Goal: Find contact information: Find contact information

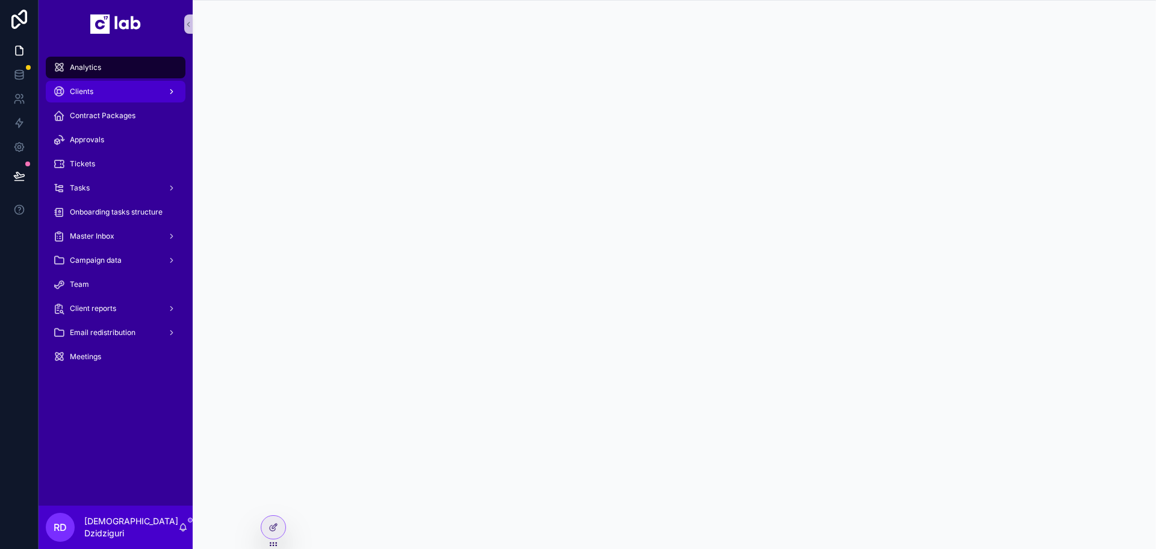
click at [101, 89] on div "Clients" at bounding box center [115, 91] width 125 height 19
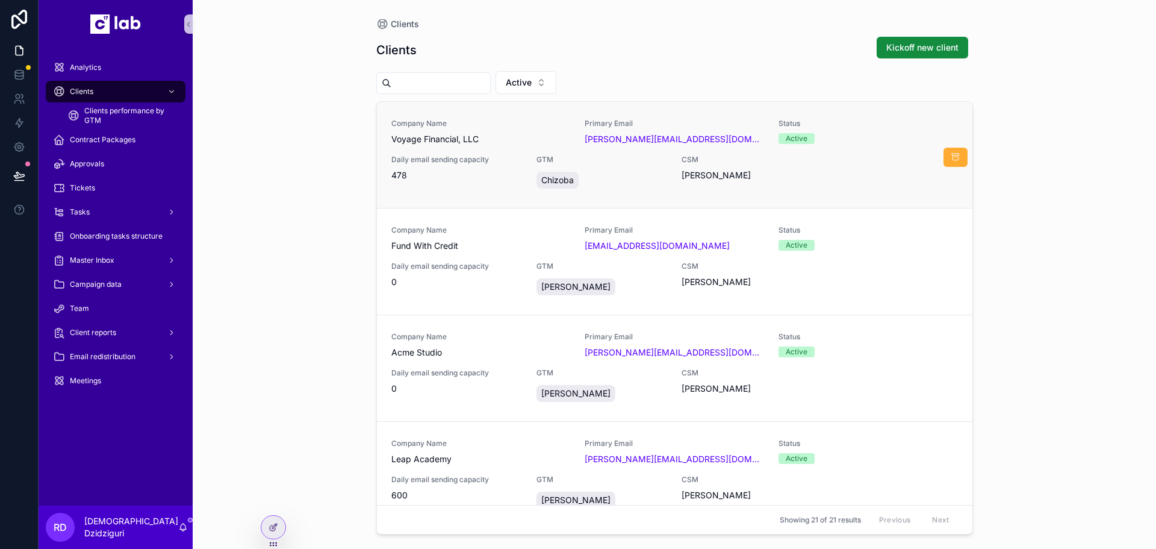
click at [567, 136] on span "Voyage Financial, LLC" at bounding box center [481, 139] width 179 height 12
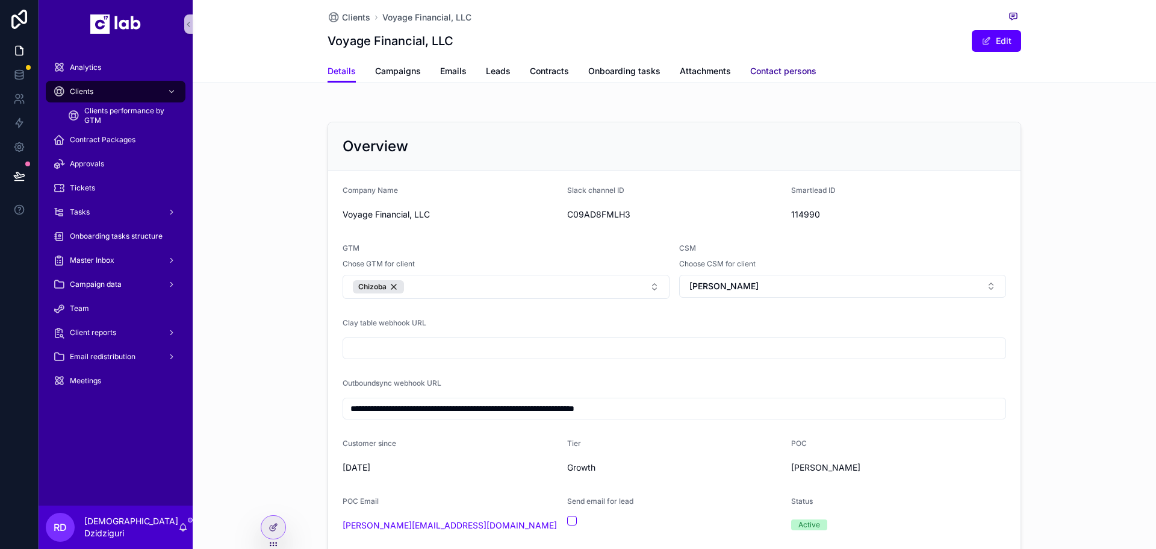
click at [797, 71] on span "Contact persons" at bounding box center [783, 71] width 66 height 12
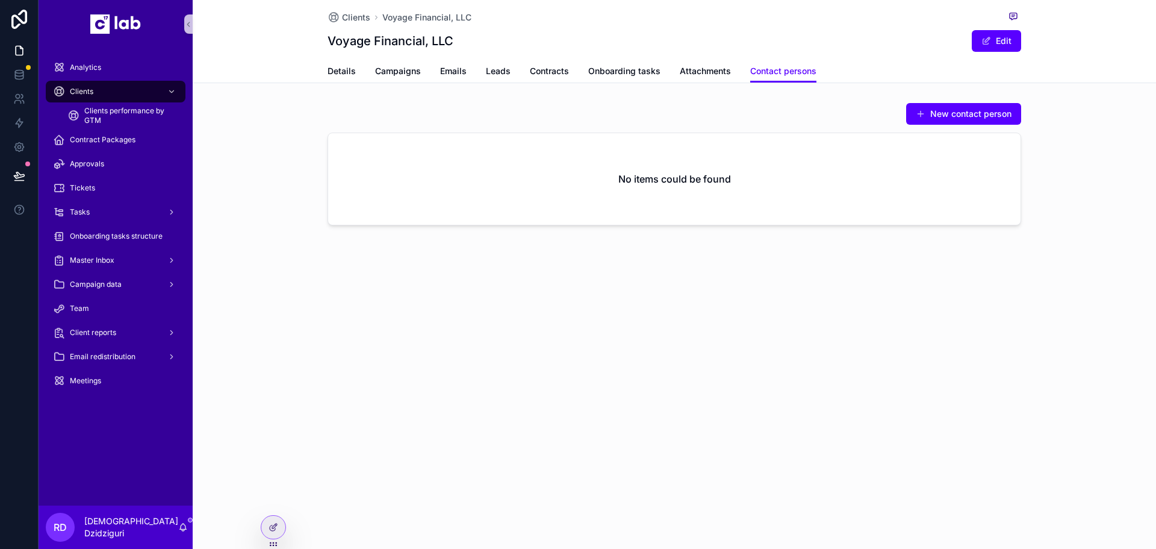
drag, startPoint x: 249, startPoint y: 140, endPoint x: 292, endPoint y: 110, distance: 52.8
click at [249, 140] on div "New contact person No items could be found" at bounding box center [675, 164] width 964 height 133
click at [349, 19] on span "Clients" at bounding box center [356, 17] width 28 height 12
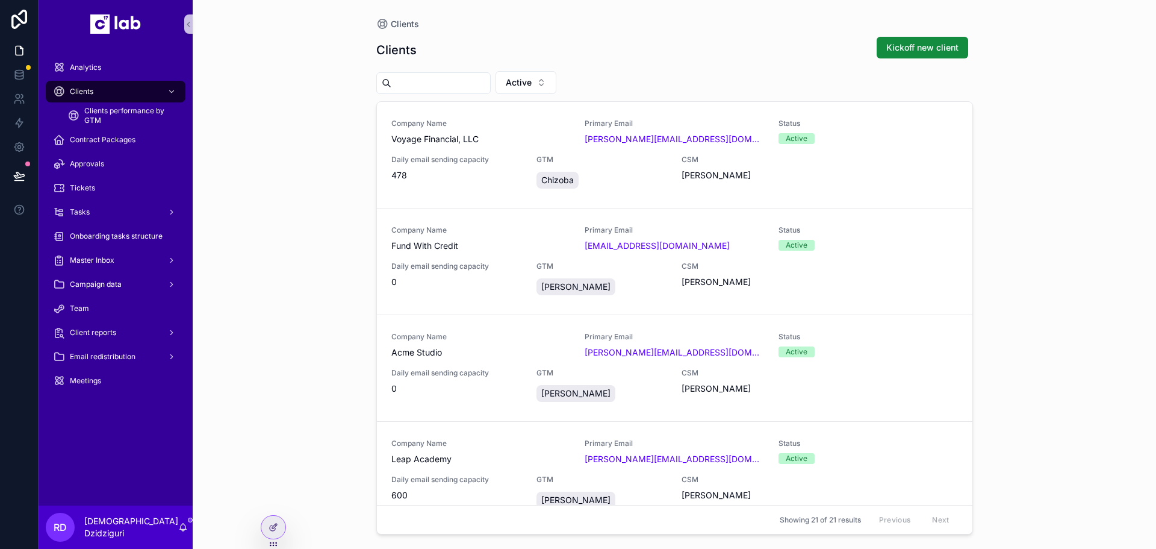
click at [428, 75] on input "scrollable content" at bounding box center [441, 83] width 99 height 17
type input "***"
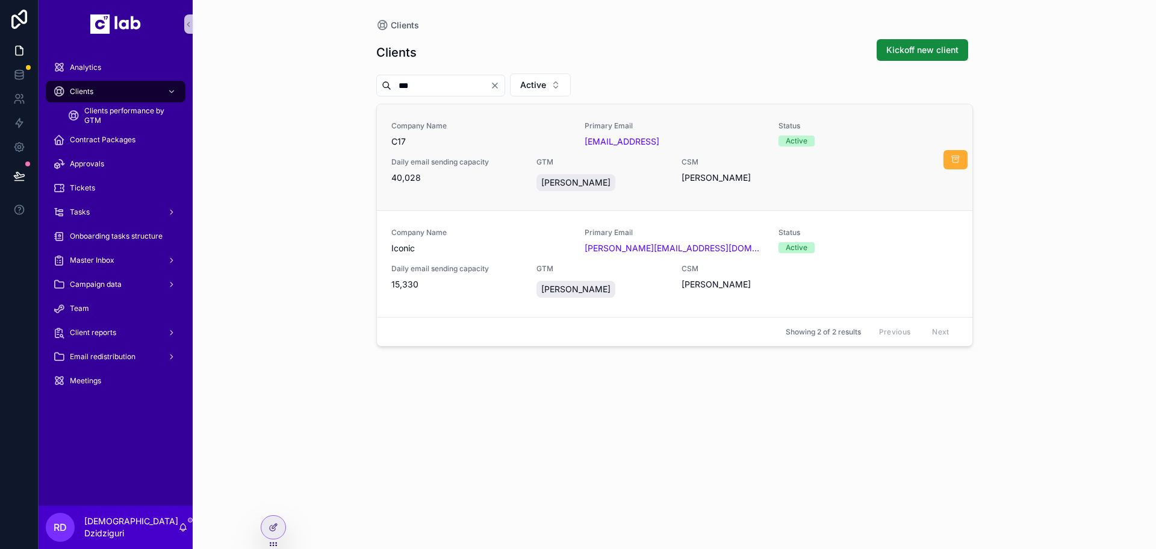
click at [481, 153] on div "Company Name C17 Primary Email [EMAIL_ADDRESS] Status Active Daily email sendin…" at bounding box center [675, 157] width 567 height 72
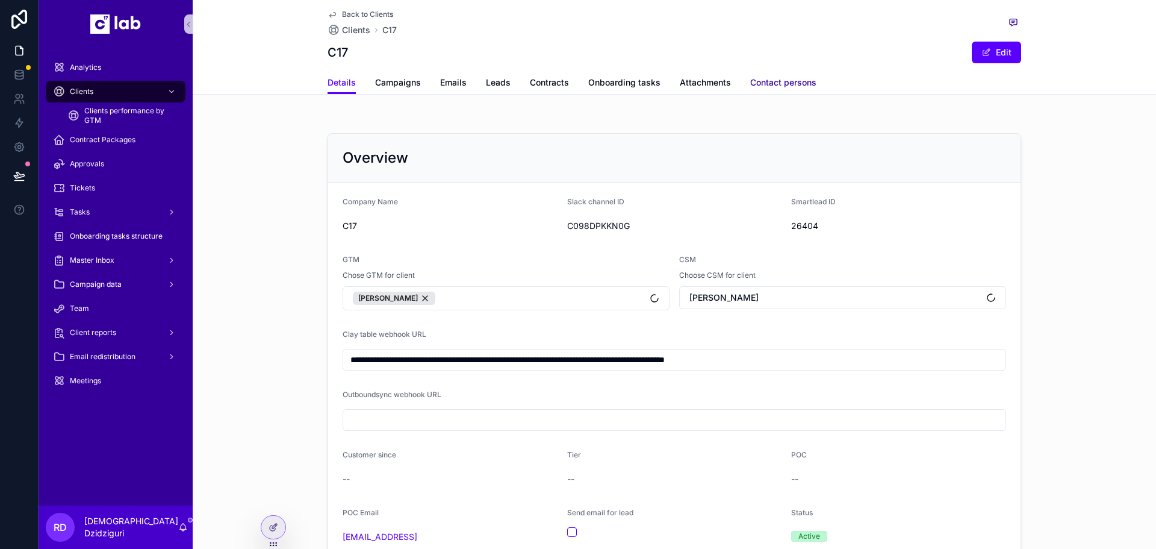
click at [768, 88] on span "Contact persons" at bounding box center [783, 82] width 66 height 12
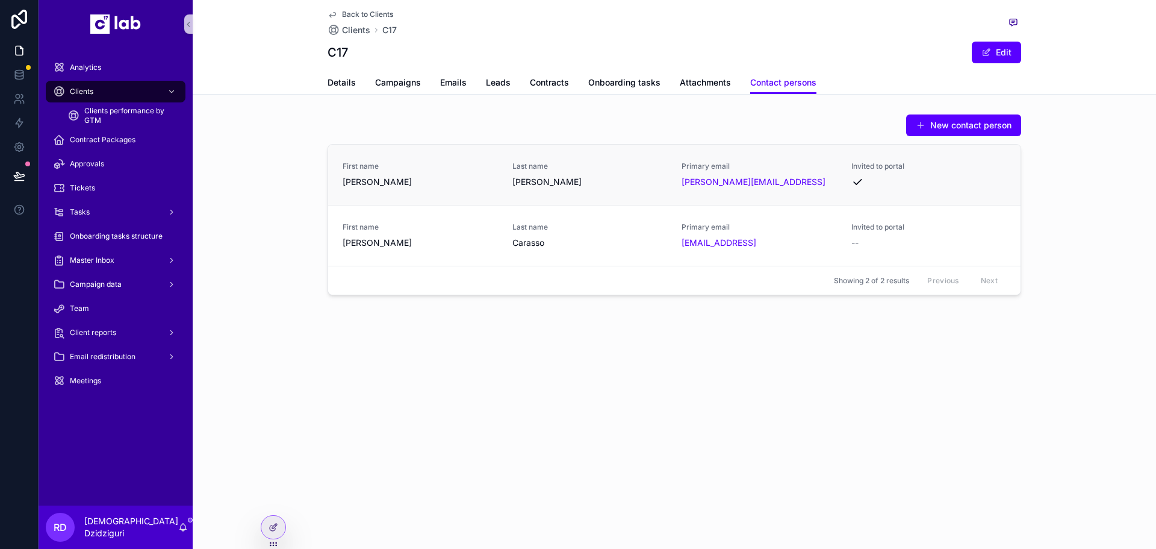
click at [774, 179] on div "[PERSON_NAME][EMAIL_ADDRESS]" at bounding box center [759, 182] width 155 height 12
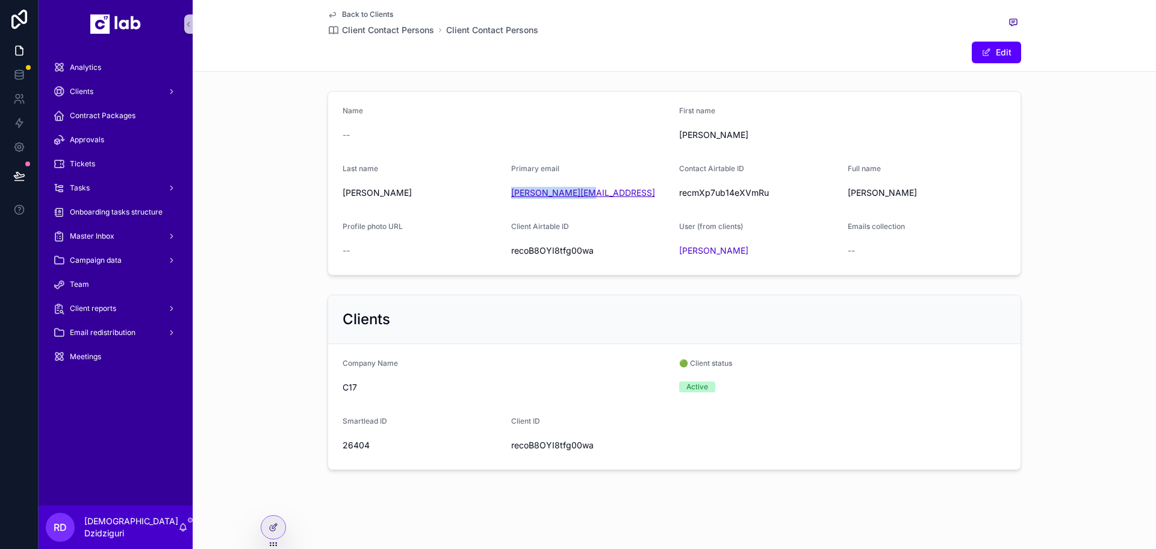
drag, startPoint x: 585, startPoint y: 195, endPoint x: 507, endPoint y: 196, distance: 78.3
click at [511, 196] on div "[PERSON_NAME][EMAIL_ADDRESS]" at bounding box center [590, 193] width 159 height 12
copy link "[PERSON_NAME][EMAIL_ADDRESS]"
click at [19, 105] on link at bounding box center [19, 99] width 38 height 24
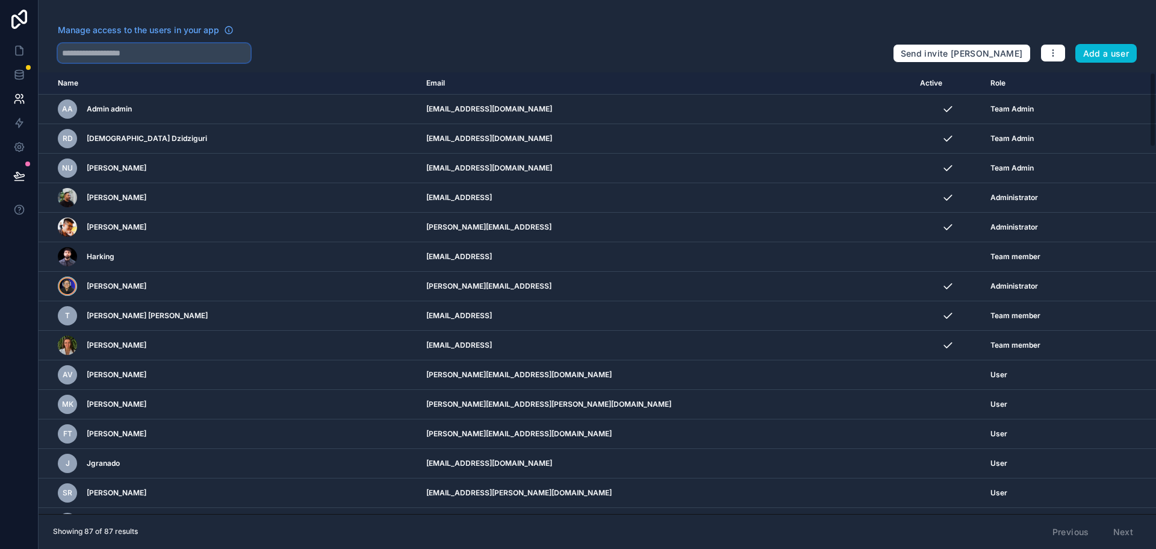
click at [137, 45] on input "text" at bounding box center [154, 52] width 193 height 19
paste input "**********"
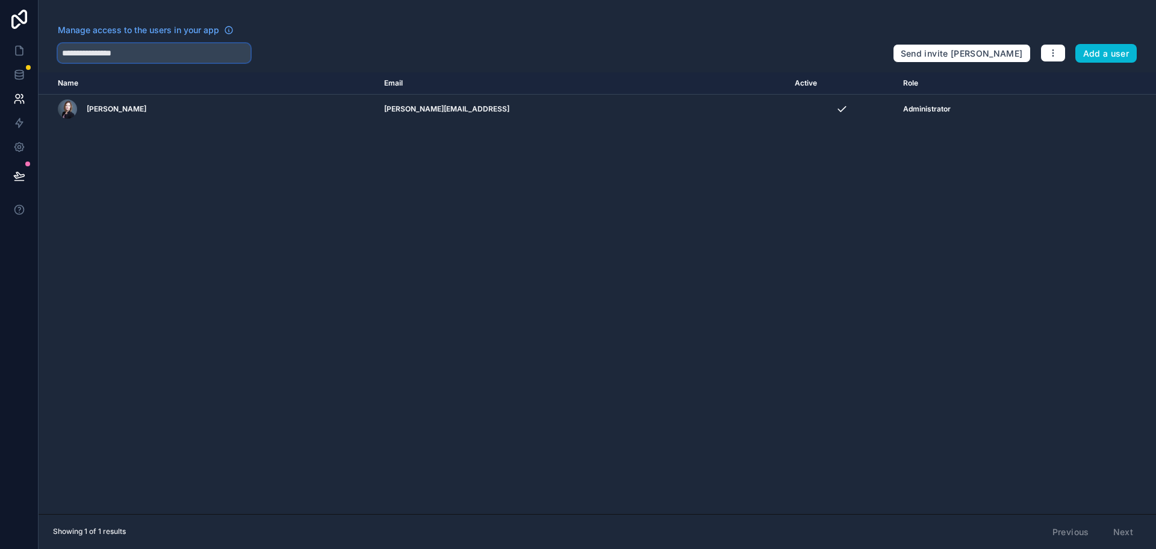
type input "**********"
drag, startPoint x: 187, startPoint y: 221, endPoint x: 197, endPoint y: 214, distance: 11.7
click at [187, 221] on div "Name Email Active Role [DOMAIN_NAME] Stephanie Lewis-Bennett [EMAIL_ADDRESS] Ad…" at bounding box center [598, 293] width 1118 height 442
click at [29, 57] on link at bounding box center [19, 51] width 38 height 24
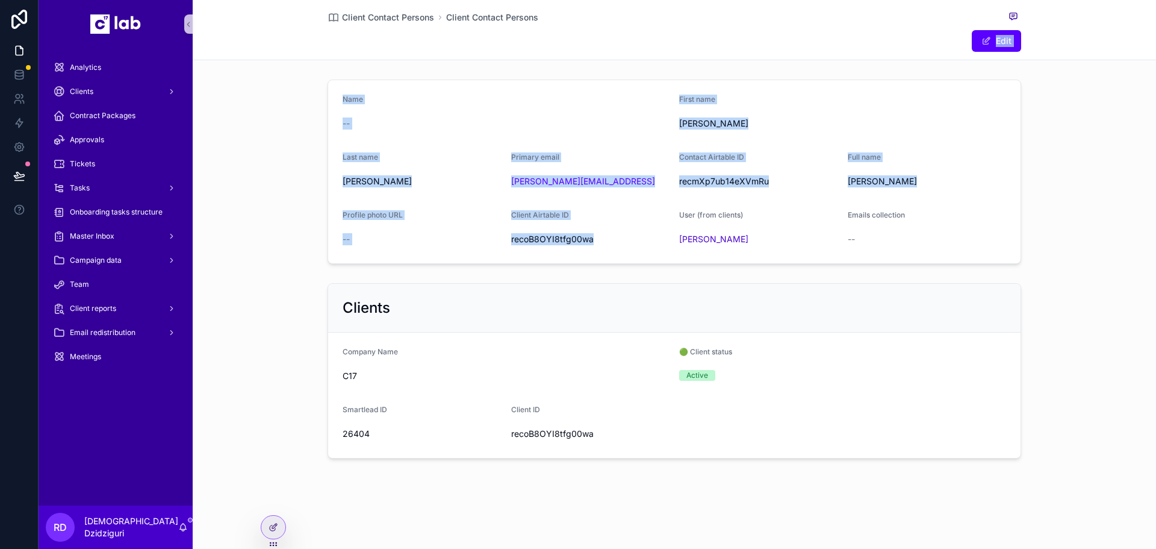
drag, startPoint x: 596, startPoint y: 246, endPoint x: 345, endPoint y: 64, distance: 310.6
click at [345, 64] on div "Client Contact Persons Client Contact Persons Edit Name -- First name [PERSON_N…" at bounding box center [675, 270] width 964 height 540
click at [332, 76] on div "Name -- First name [PERSON_NAME] Last name [PERSON_NAME] Primary email [PERSON_…" at bounding box center [675, 172] width 964 height 194
drag, startPoint x: 332, startPoint y: 76, endPoint x: 991, endPoint y: 269, distance: 687.3
click at [991, 269] on div "Name -- First name [PERSON_NAME] Last name [PERSON_NAME] Primary email [PERSON_…" at bounding box center [675, 269] width 964 height 388
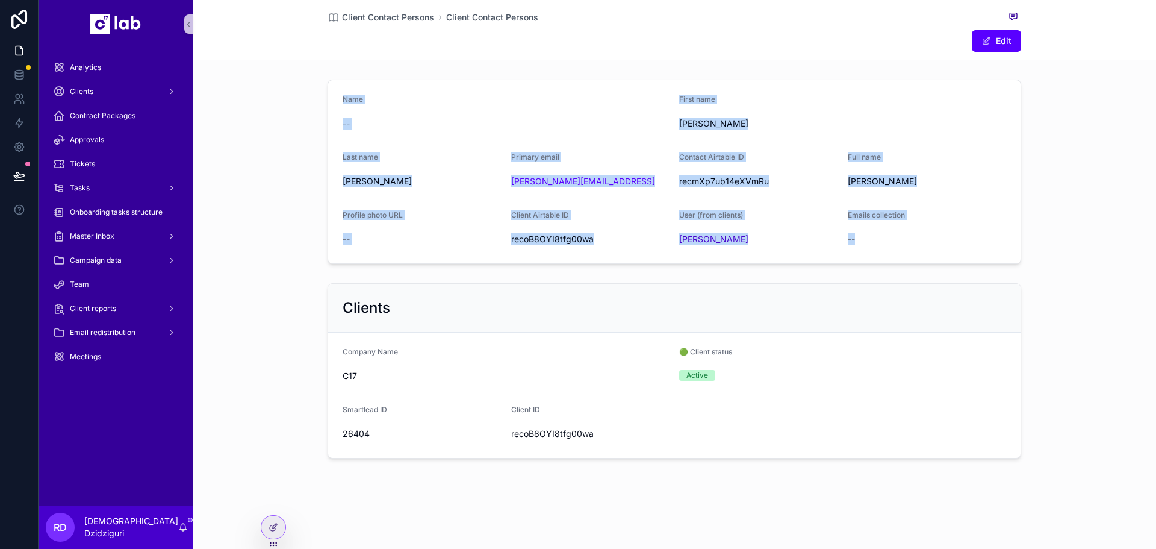
click at [991, 269] on div "Name -- First name [PERSON_NAME] Last name [PERSON_NAME] Primary email [PERSON_…" at bounding box center [675, 269] width 964 height 388
drag, startPoint x: 901, startPoint y: 243, endPoint x: 336, endPoint y: 83, distance: 587.3
click at [336, 83] on form "Name -- First name [PERSON_NAME] Last name [PERSON_NAME] Primary email [PERSON_…" at bounding box center [674, 171] width 693 height 183
click at [335, 86] on form "Name -- First name [PERSON_NAME] Last name [PERSON_NAME] Primary email [PERSON_…" at bounding box center [674, 171] width 693 height 183
